Goal: Information Seeking & Learning: Learn about a topic

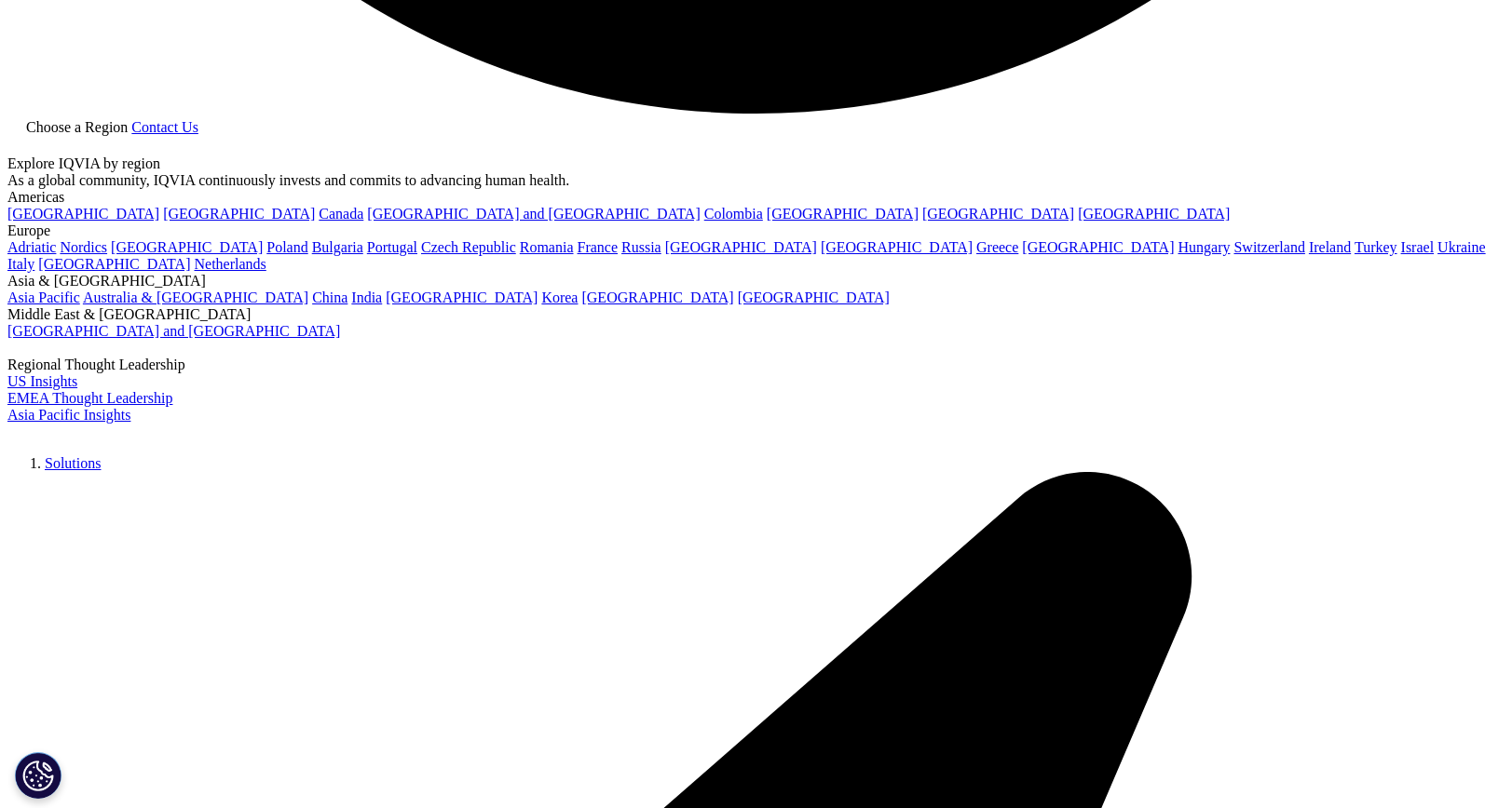
scroll to position [4441, 0]
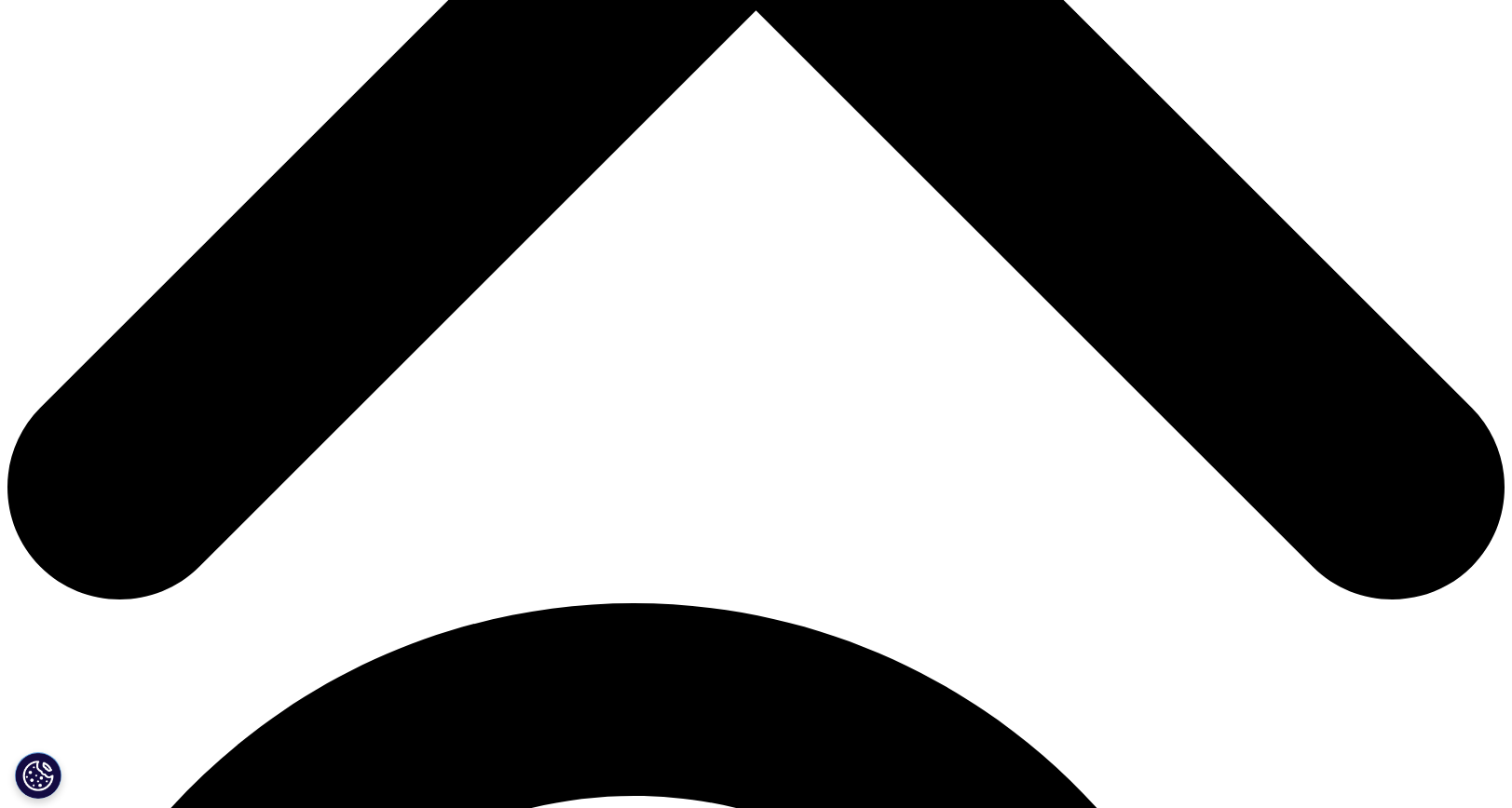
scroll to position [939, 0]
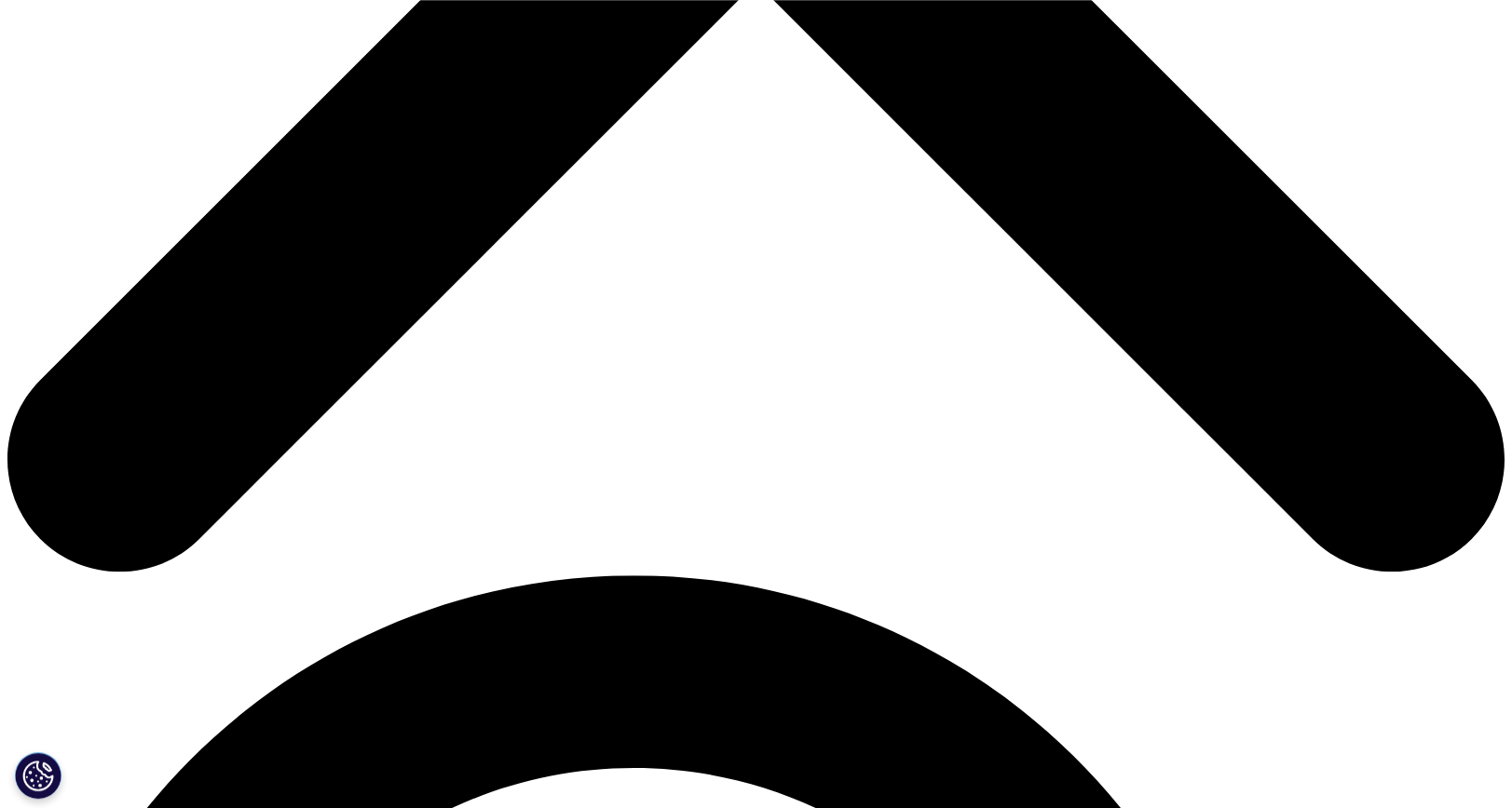
scroll to position [1177, 0]
